Goal: Find specific page/section: Find specific page/section

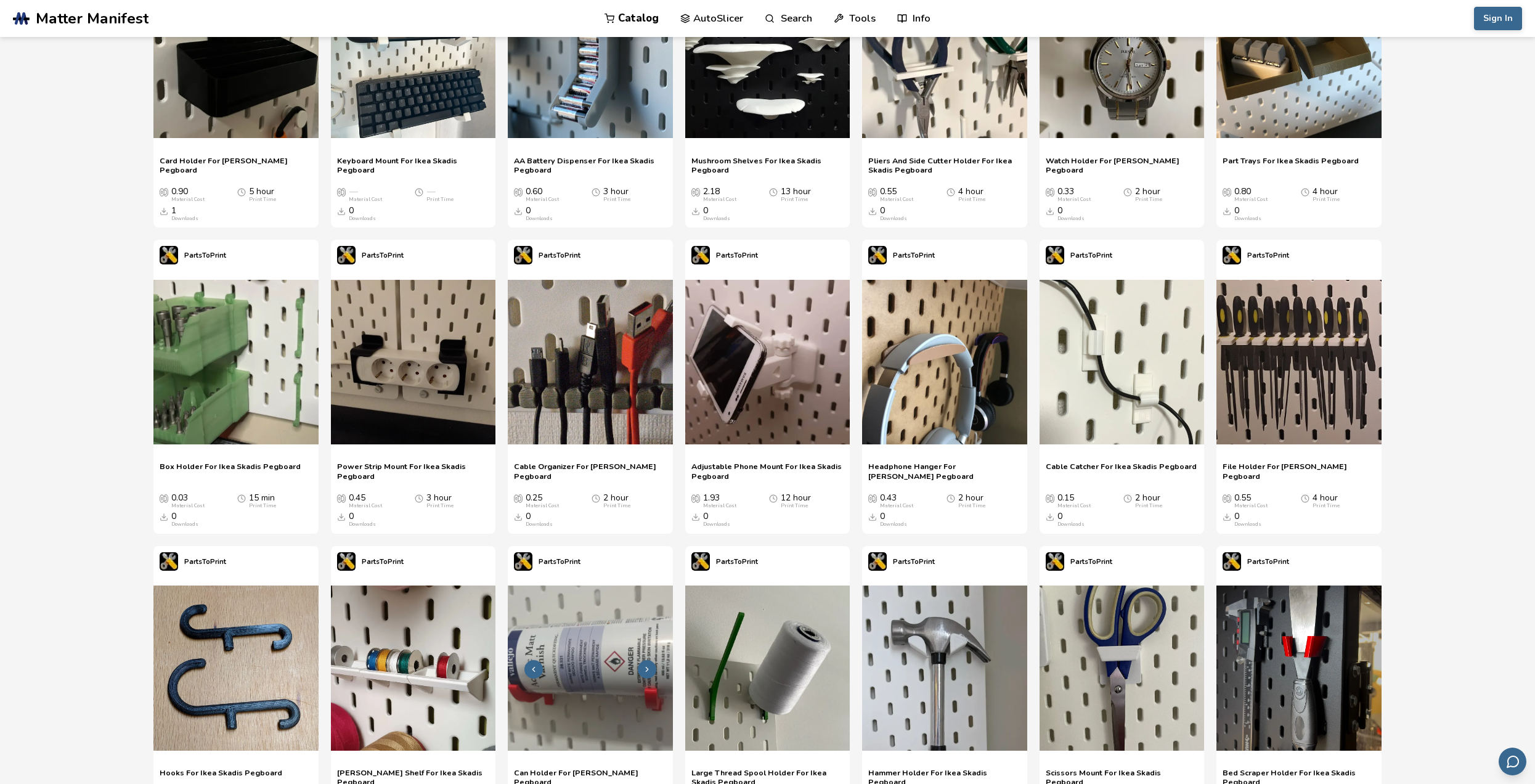
scroll to position [123, 0]
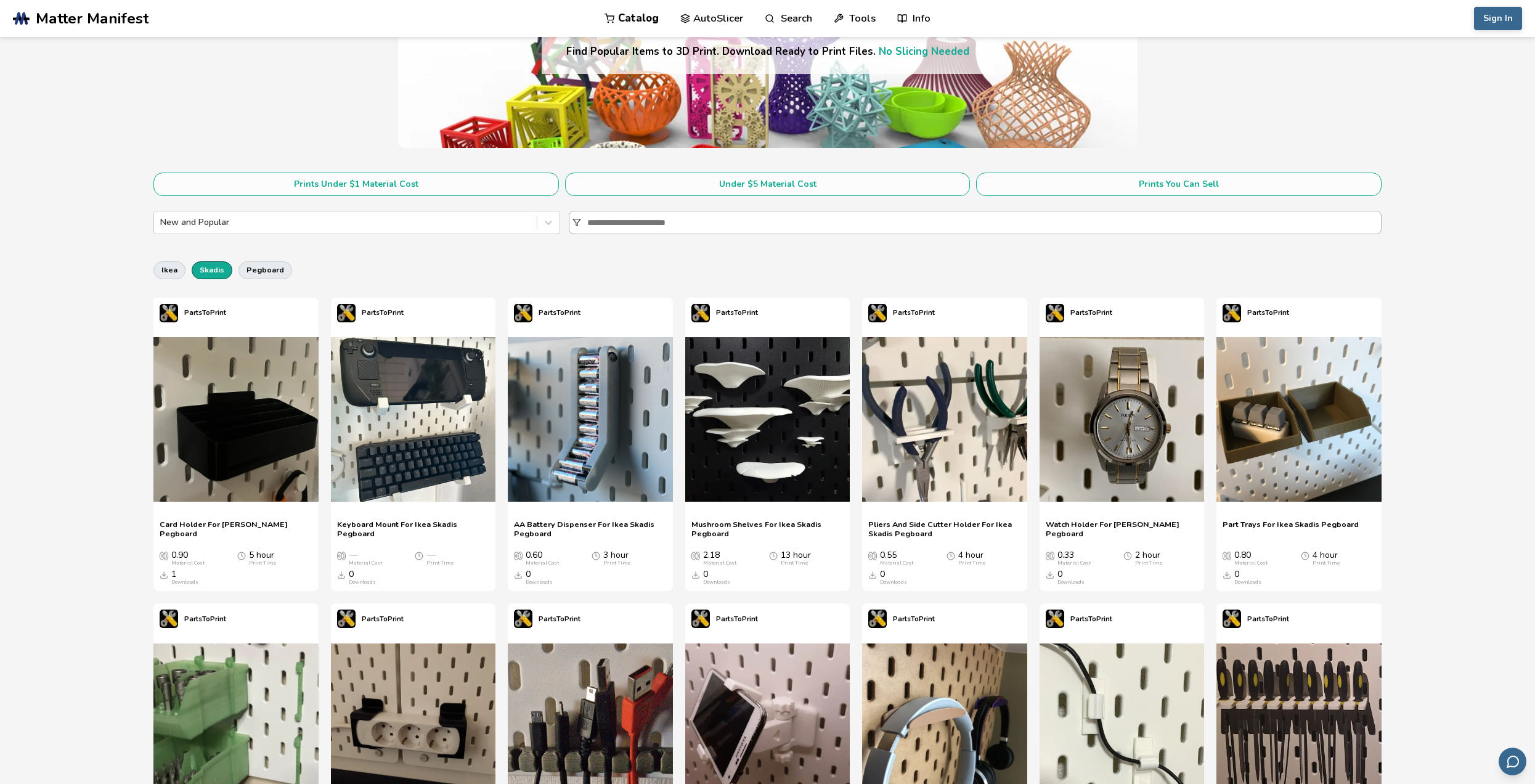
click at [641, 220] on input at bounding box center [984, 221] width 794 height 22
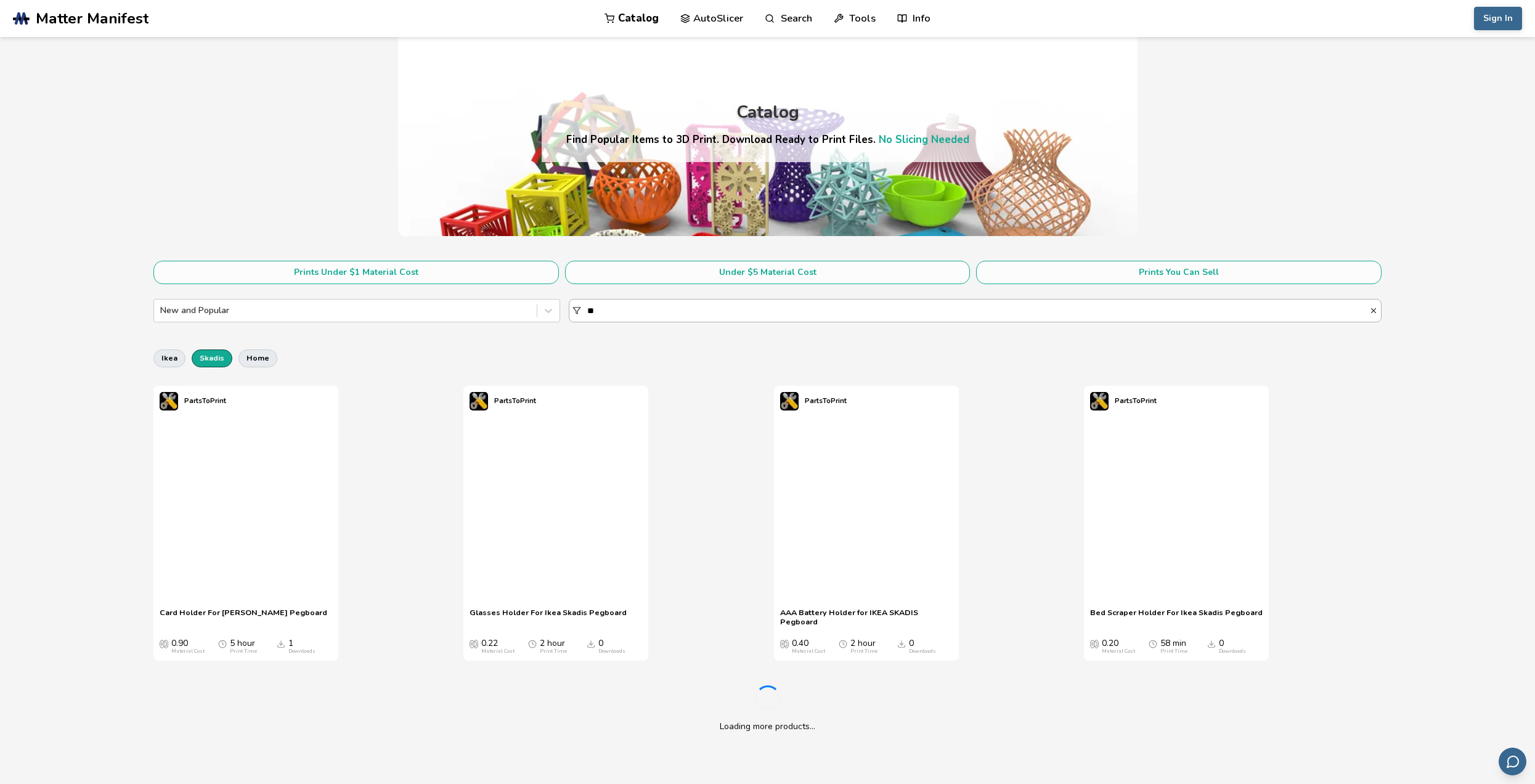
scroll to position [123, 0]
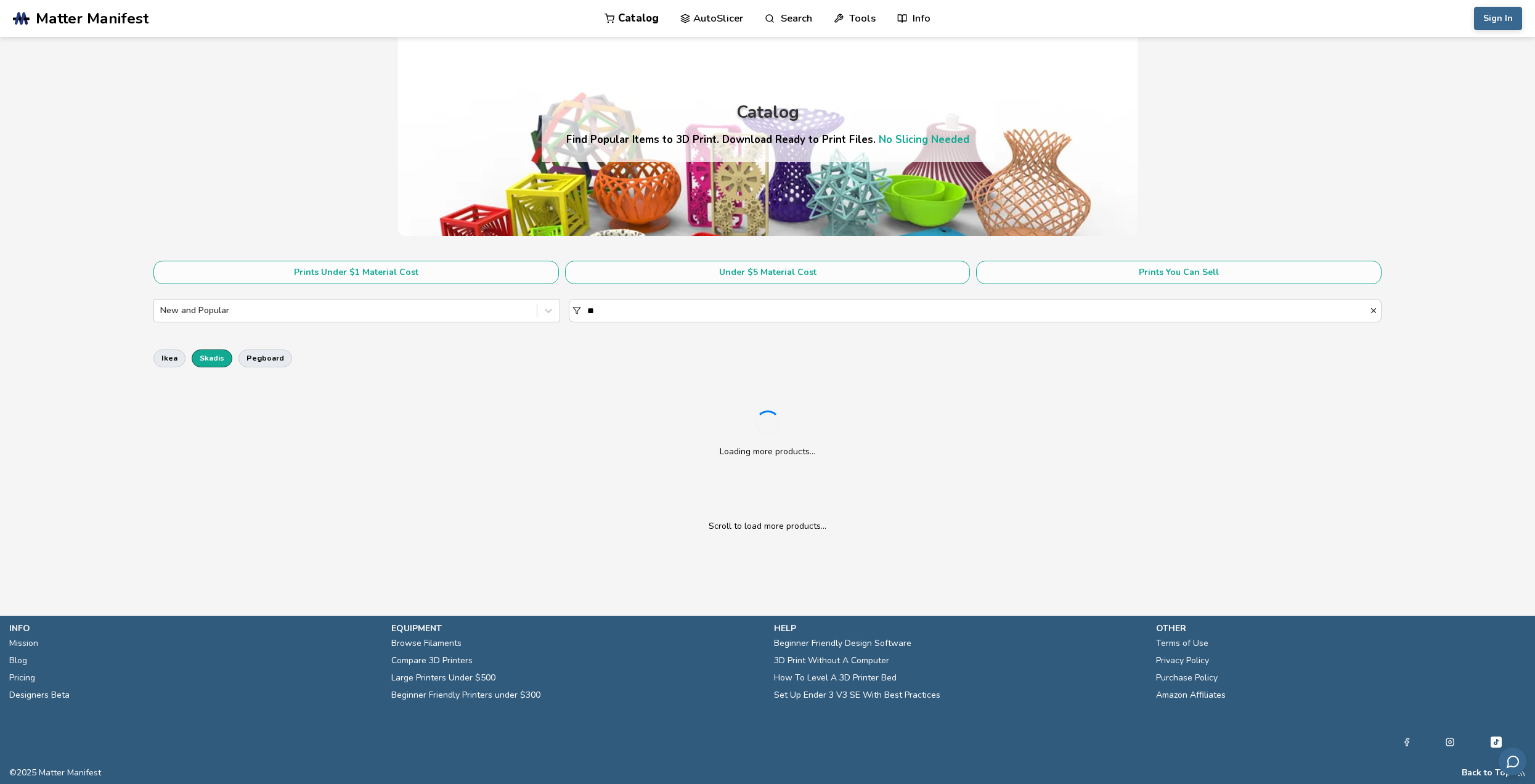
scroll to position [123, 0]
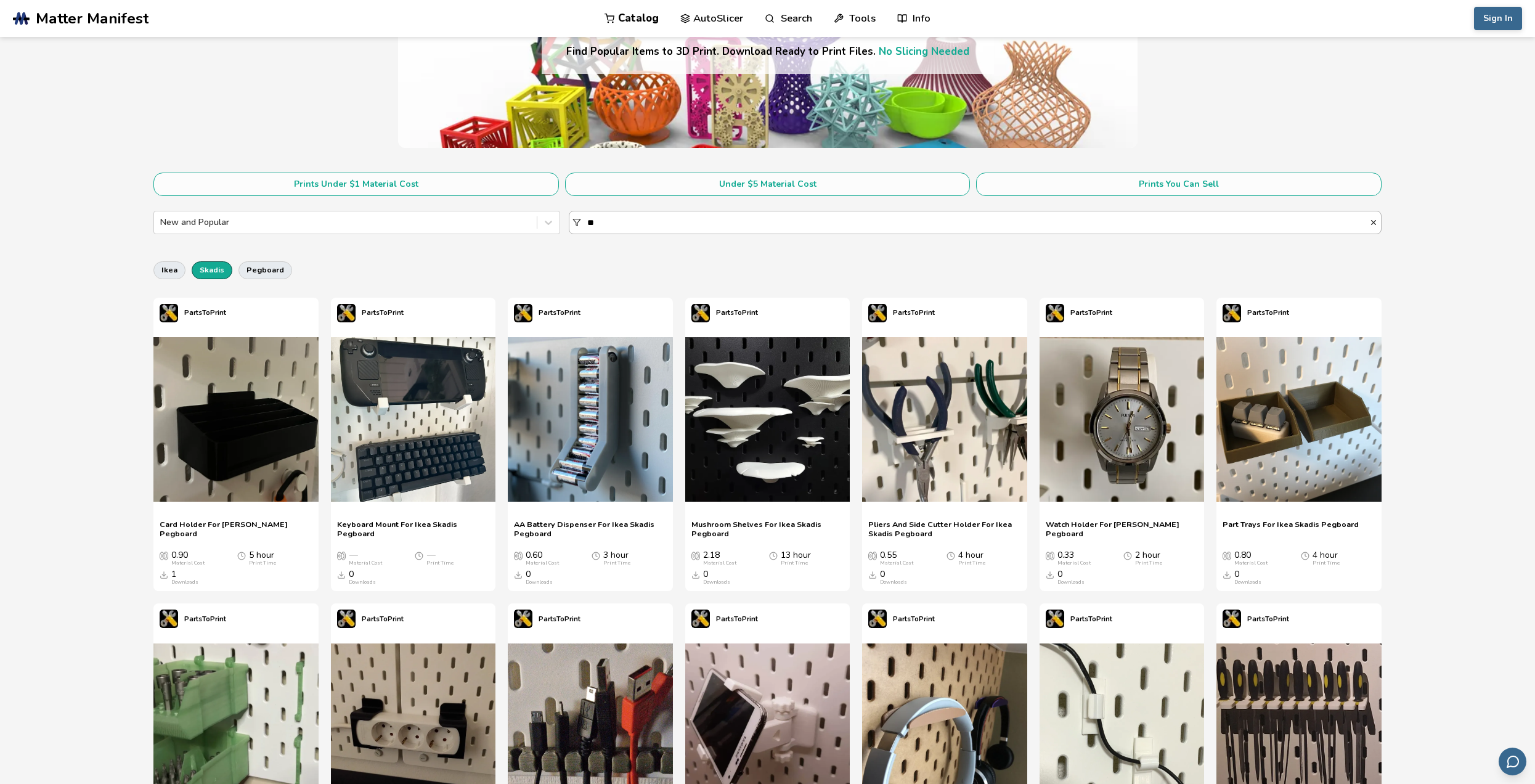
type input "*"
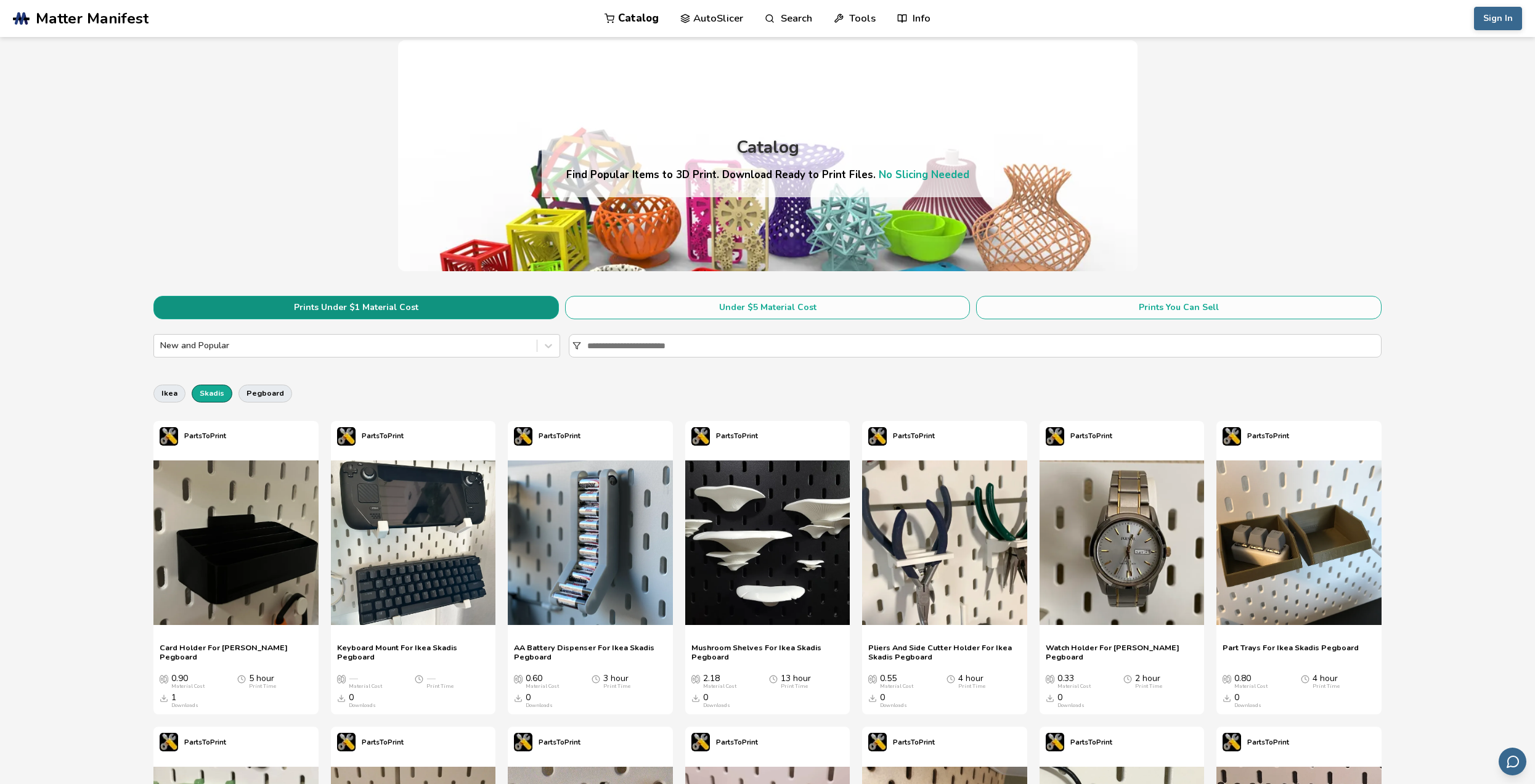
click at [511, 297] on button "Prints Under $1 Material Cost" at bounding box center [355, 307] width 405 height 24
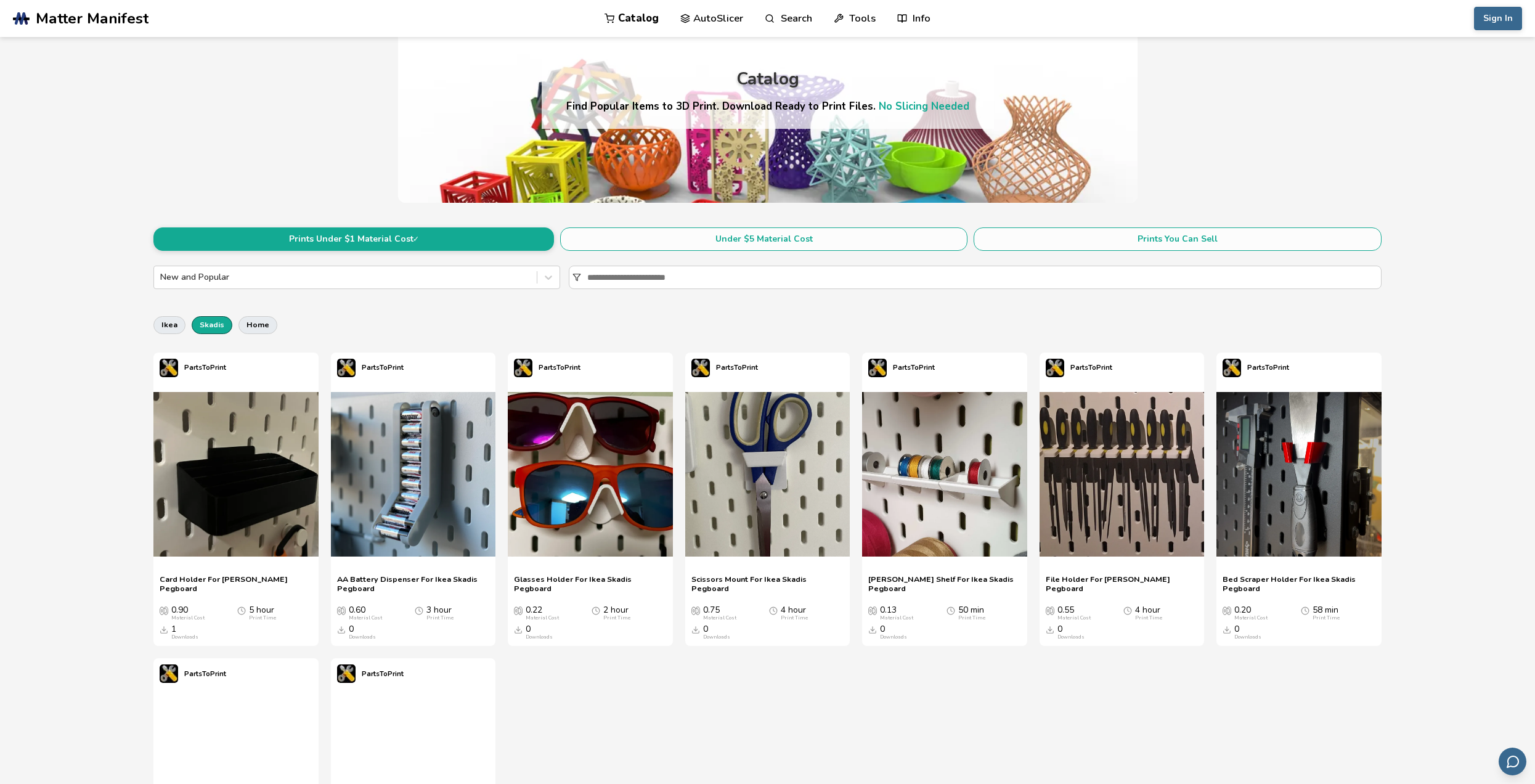
scroll to position [61, 0]
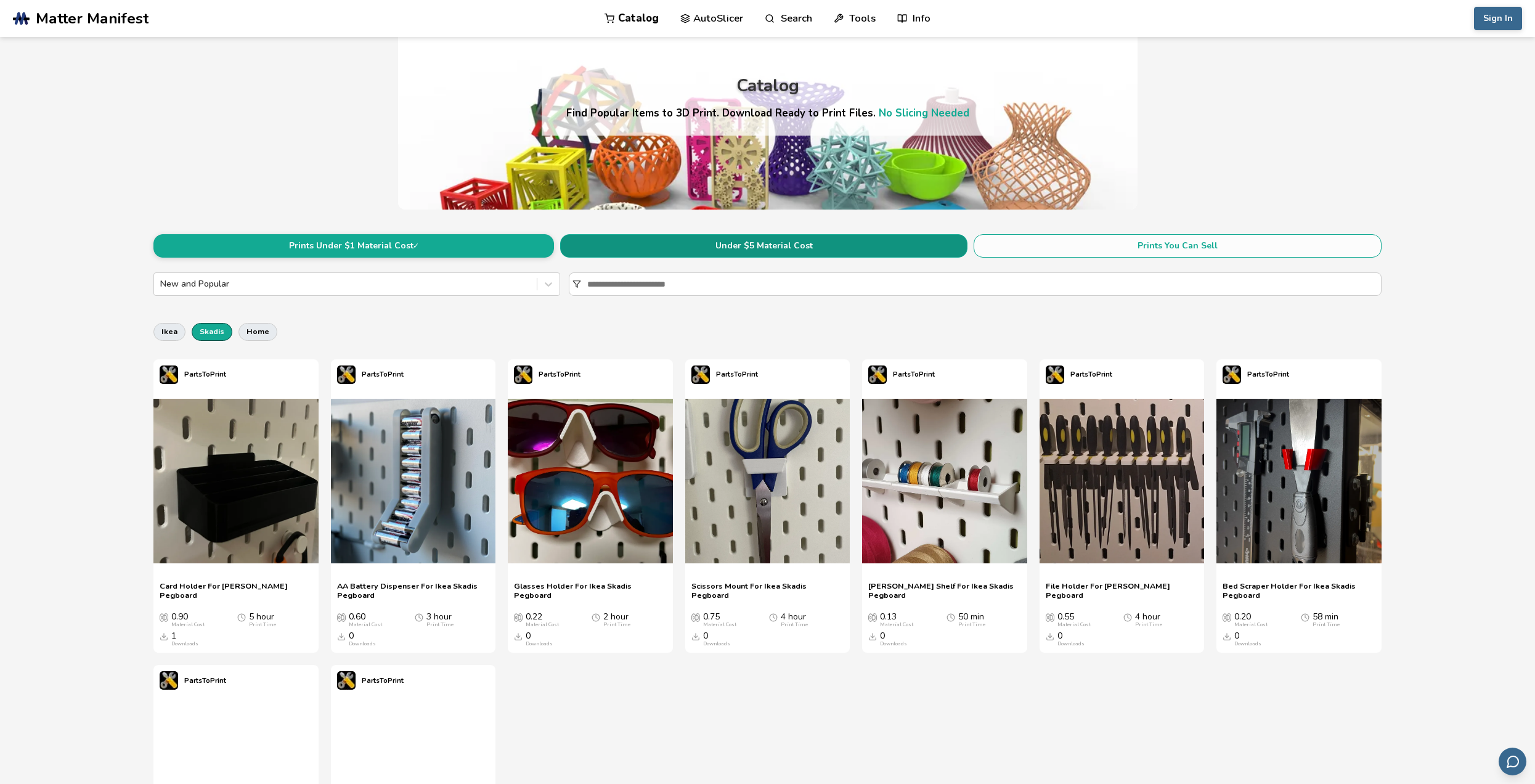
click at [741, 243] on button "Under $5 Material Cost" at bounding box center [764, 246] width 408 height 24
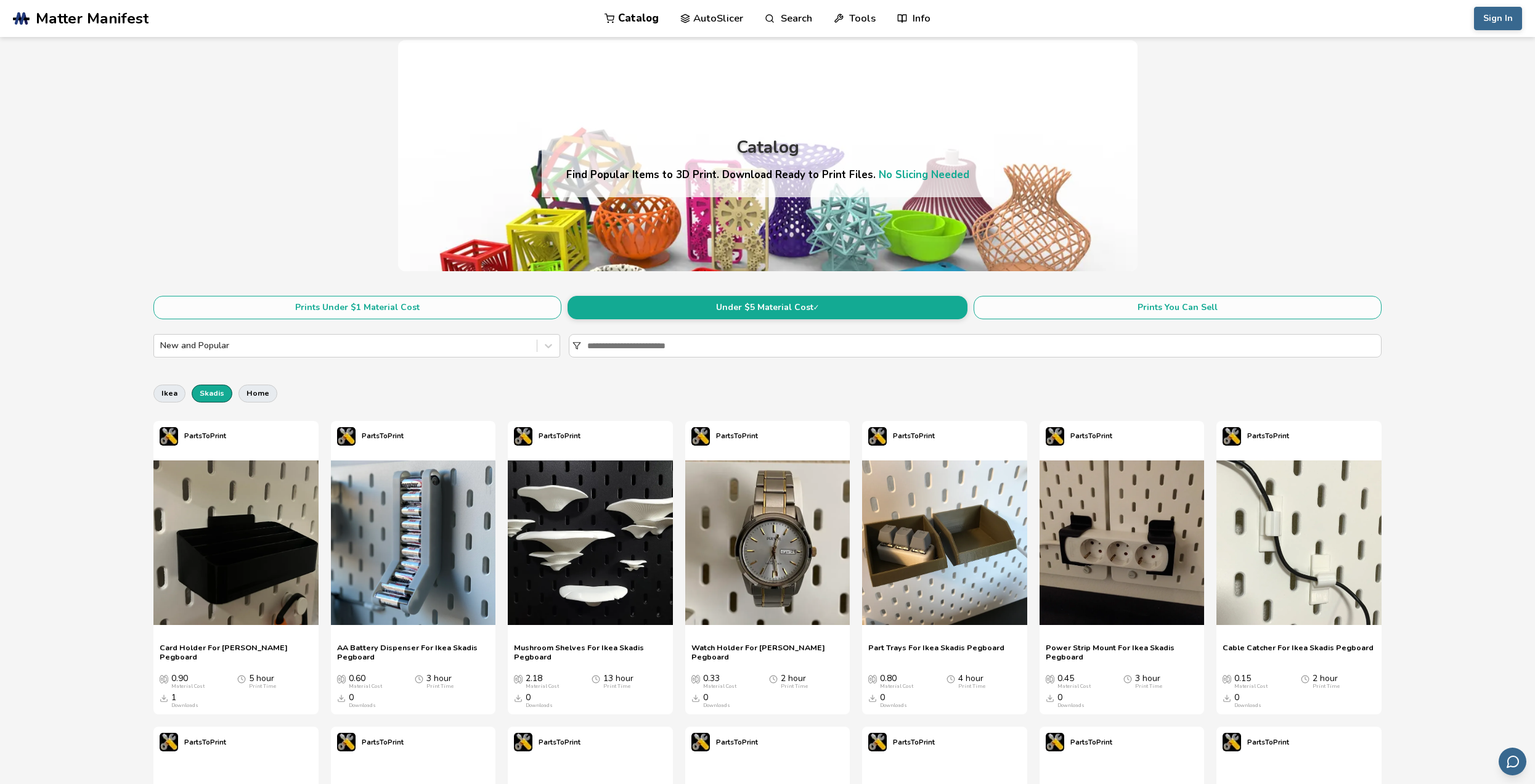
click at [641, 18] on link "Catalog" at bounding box center [632, 18] width 54 height 37
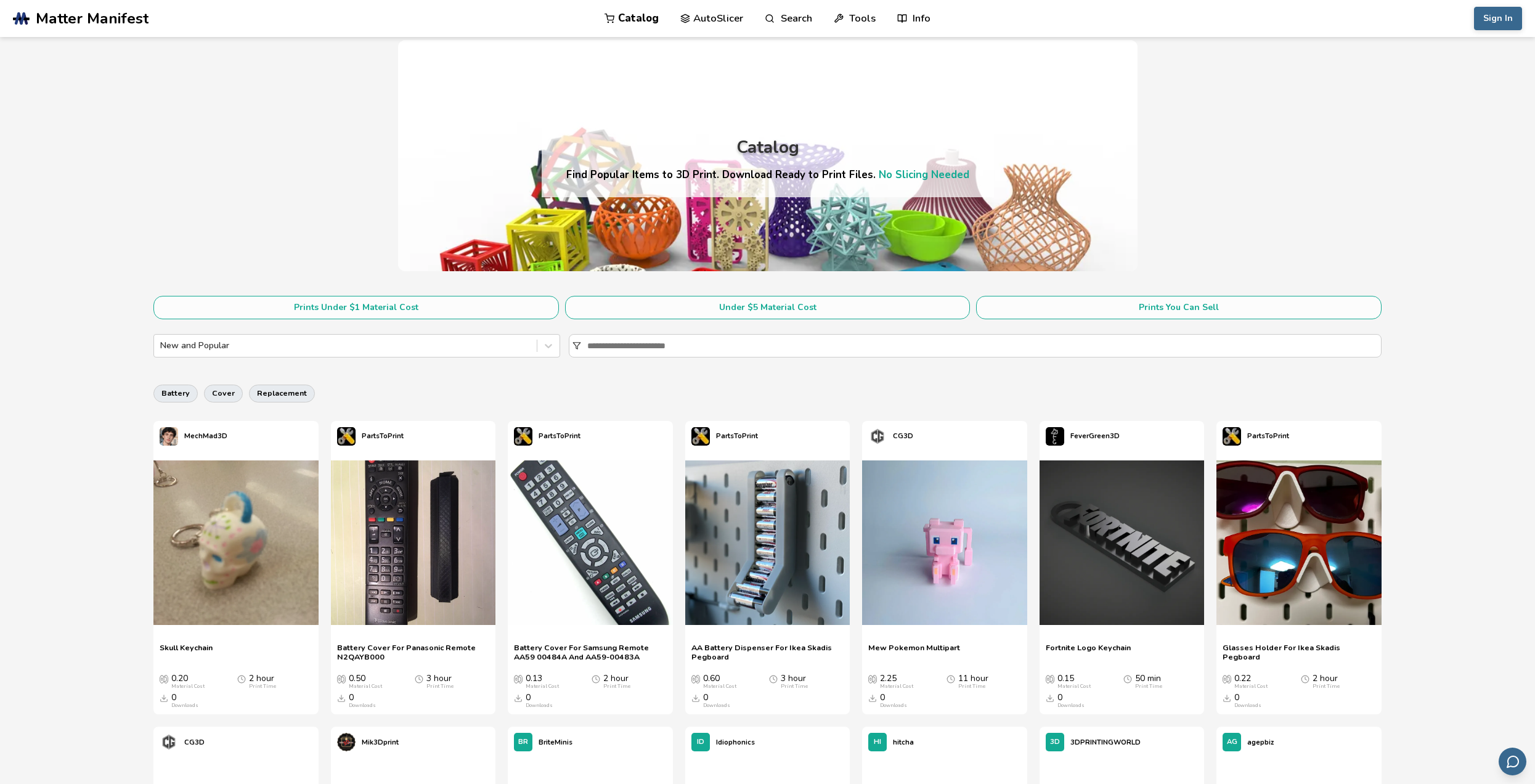
click at [730, 19] on link "AutoSlicer" at bounding box center [711, 18] width 64 height 37
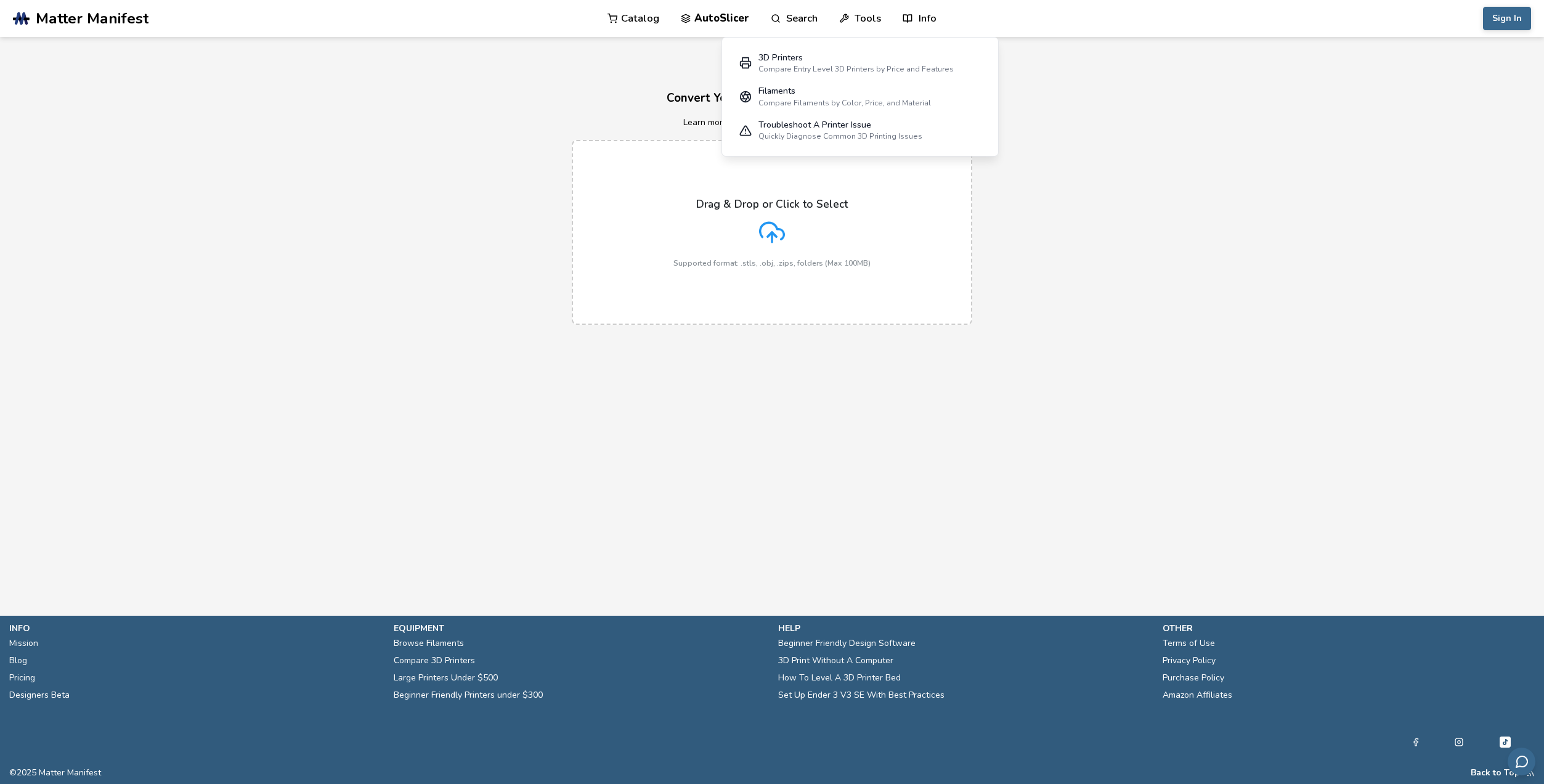
click at [853, 10] on link "Tools" at bounding box center [860, 18] width 42 height 37
click at [790, 24] on link "Search" at bounding box center [795, 18] width 47 height 37
